Goal: Navigation & Orientation: Find specific page/section

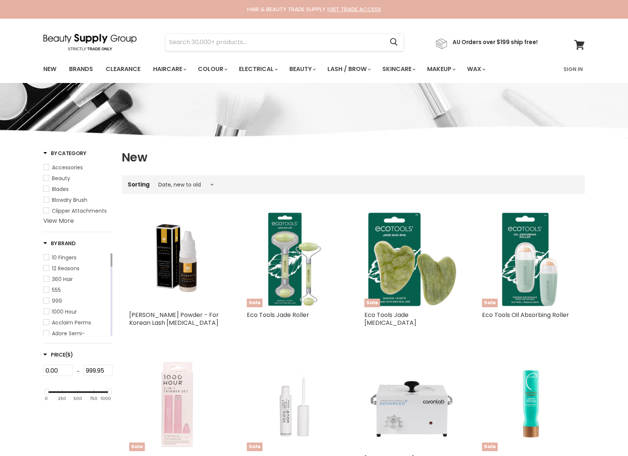
select select "created-descending"
click at [116, 34] on img at bounding box center [89, 42] width 93 height 17
click at [102, 39] on img at bounding box center [89, 42] width 93 height 17
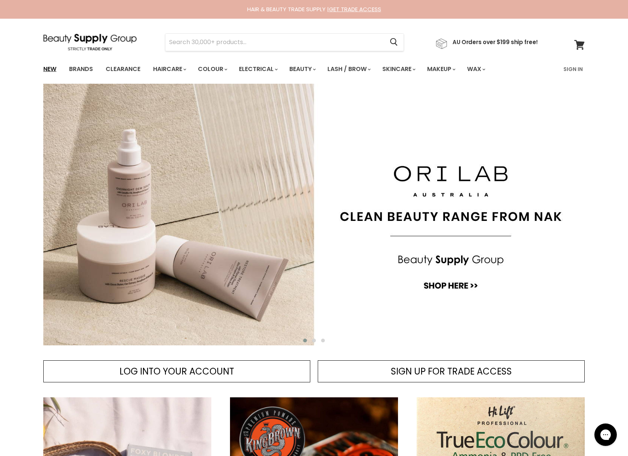
click at [46, 69] on link "New" at bounding box center [50, 69] width 24 height 16
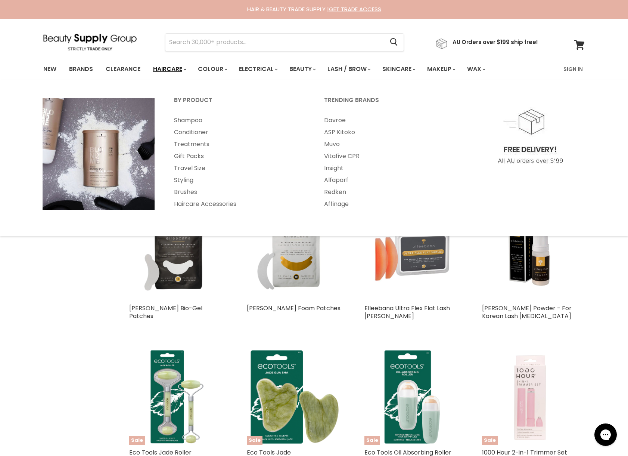
select select "created-descending"
